Goal: Navigation & Orientation: Find specific page/section

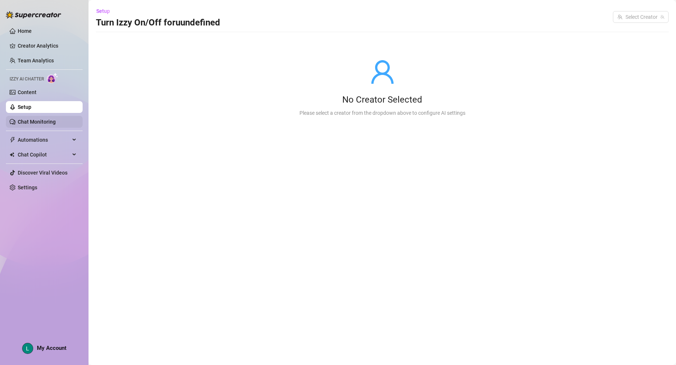
click at [50, 119] on link "Chat Monitoring" at bounding box center [37, 122] width 38 height 6
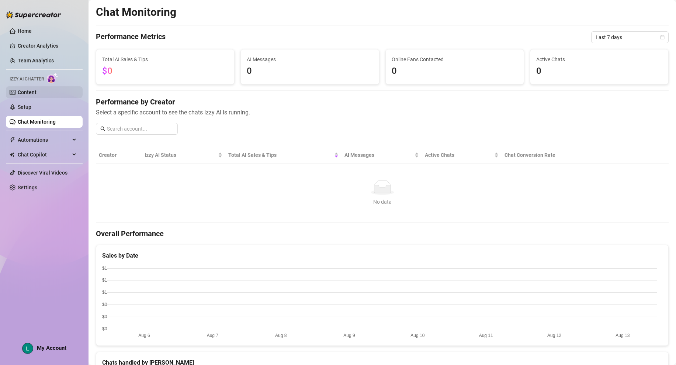
click at [36, 91] on link "Content" at bounding box center [27, 92] width 19 height 6
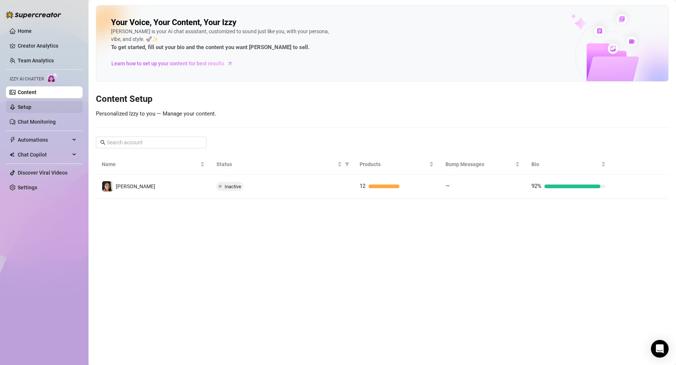
click at [31, 104] on link "Setup" at bounding box center [25, 107] width 14 height 6
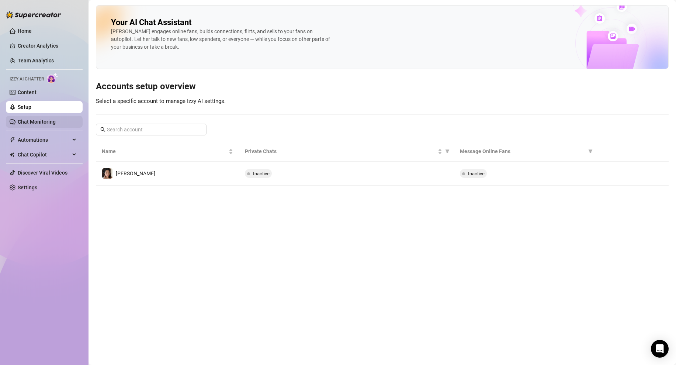
click at [36, 122] on link "Chat Monitoring" at bounding box center [37, 122] width 38 height 6
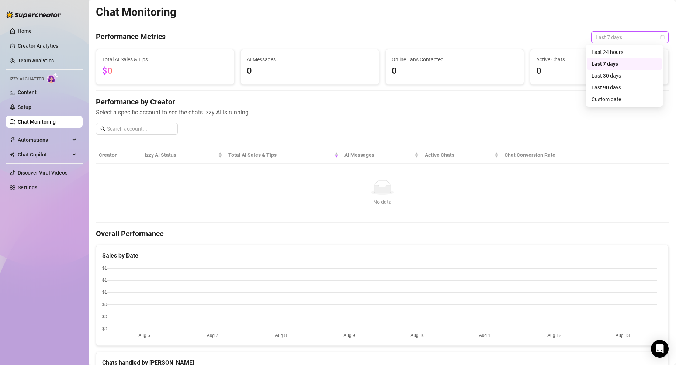
click at [616, 38] on span "Last 7 days" at bounding box center [630, 37] width 69 height 11
click at [610, 83] on div "Last 90 days" at bounding box center [624, 87] width 66 height 8
